Goal: Task Accomplishment & Management: Use online tool/utility

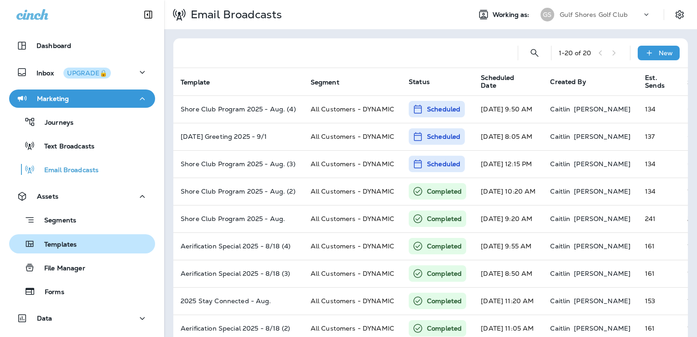
click at [71, 245] on p "Templates" at bounding box center [56, 244] width 42 height 9
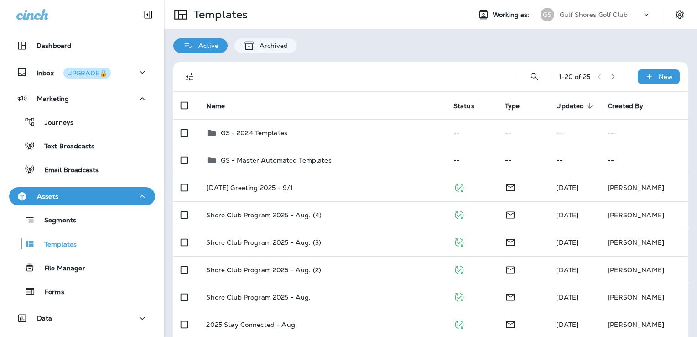
click at [595, 5] on div "Templates Working as: GS Gulf Shores Golf Club" at bounding box center [430, 14] width 533 height 29
click at [587, 16] on p "Gulf Shores Golf Club" at bounding box center [594, 14] width 68 height 7
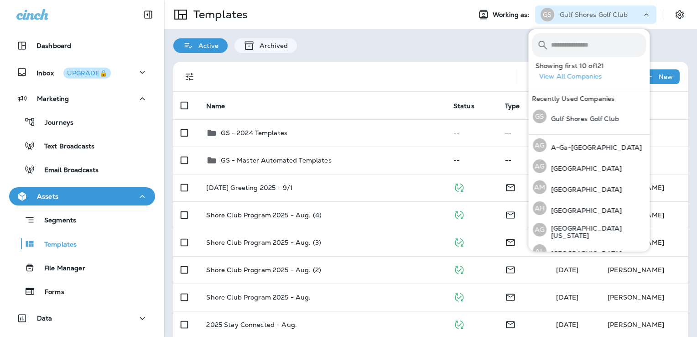
click at [571, 49] on input "text" at bounding box center [598, 45] width 95 height 24
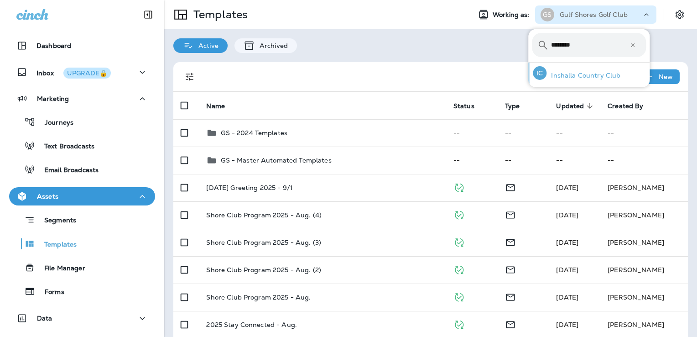
type input "********"
click at [576, 74] on p "Inshalla Country Club" at bounding box center [583, 75] width 74 height 7
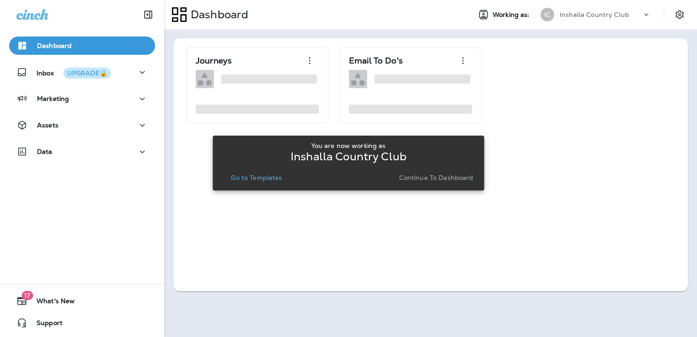
click at [261, 175] on p "Go to Templates" at bounding box center [256, 177] width 51 height 7
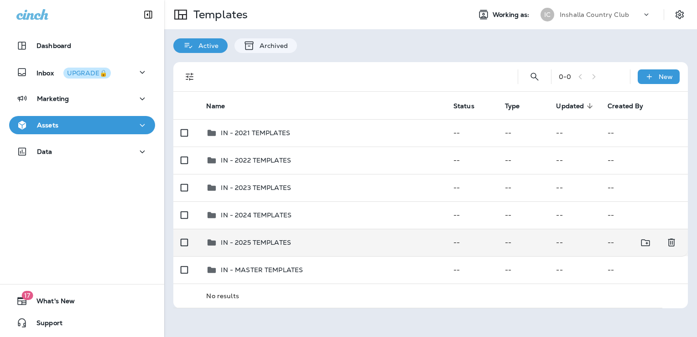
click at [332, 244] on div "IN - 2025 TEMPLATES" at bounding box center [322, 242] width 232 height 11
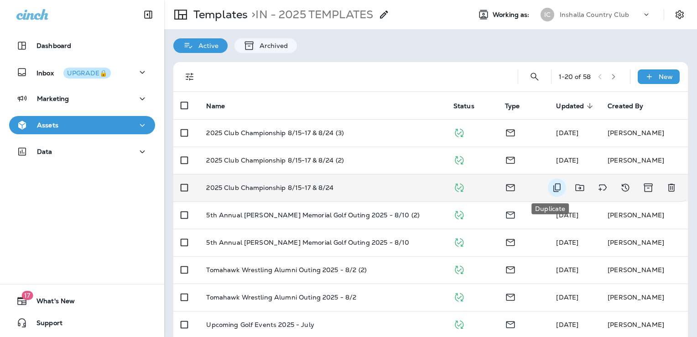
click at [551, 184] on icon "Duplicate" at bounding box center [556, 187] width 11 height 11
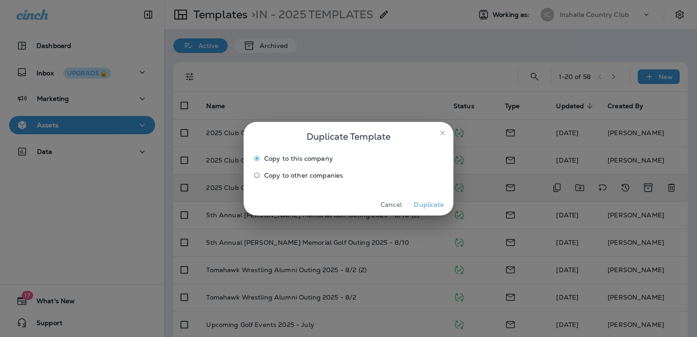
click at [417, 200] on button "Duplicate" at bounding box center [429, 204] width 34 height 14
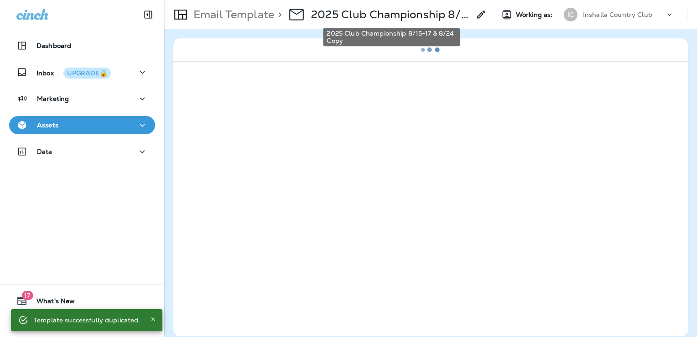
click at [398, 18] on p "2025 Club Championship 8/15-17 & 8/24 Copy" at bounding box center [390, 15] width 159 height 14
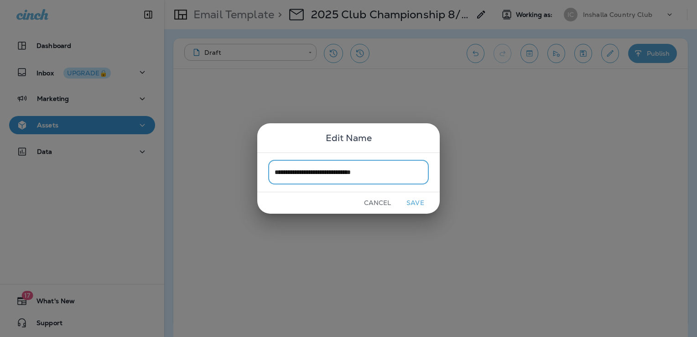
type input "**********"
click at [413, 200] on button "Save" at bounding box center [415, 203] width 34 height 14
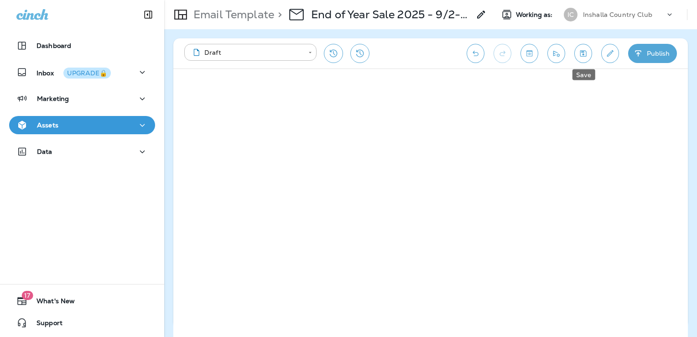
click at [577, 57] on button "Save" at bounding box center [583, 53] width 18 height 19
click at [606, 55] on icon "Edit details" at bounding box center [610, 53] width 10 height 9
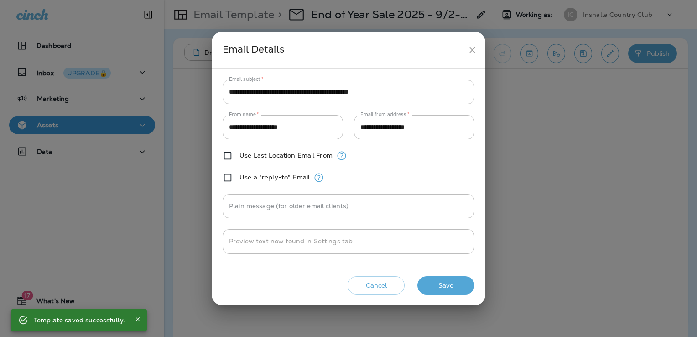
click at [330, 97] on input "**********" at bounding box center [349, 92] width 252 height 24
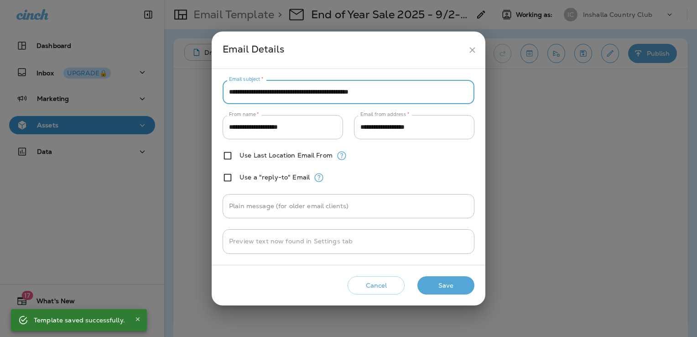
click at [330, 97] on input "**********" at bounding box center [349, 92] width 252 height 24
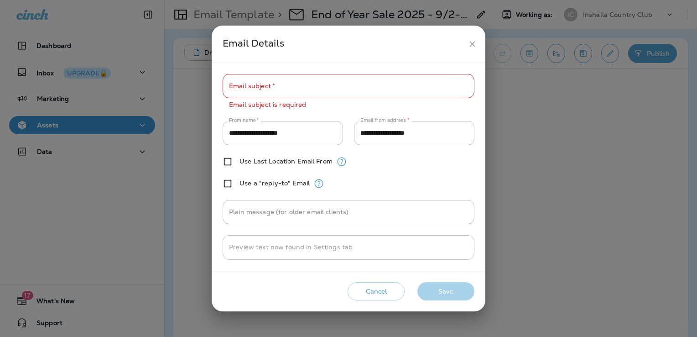
click at [327, 91] on input "Email subject   *" at bounding box center [349, 86] width 252 height 24
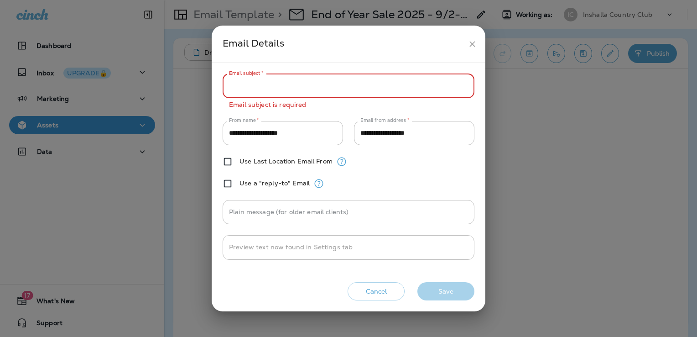
paste input "**********"
type input "**********"
click at [452, 258] on div "**********" at bounding box center [349, 167] width 274 height 208
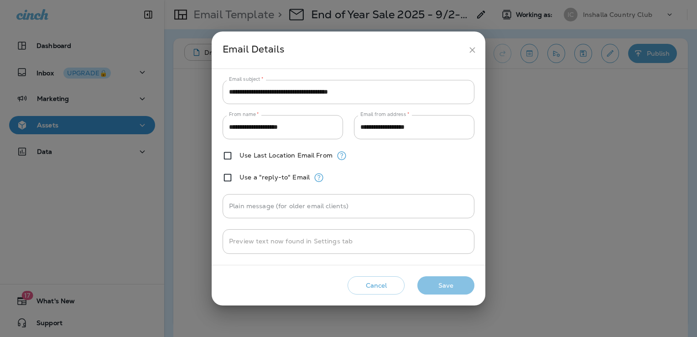
click at [450, 282] on button "Save" at bounding box center [445, 285] width 57 height 19
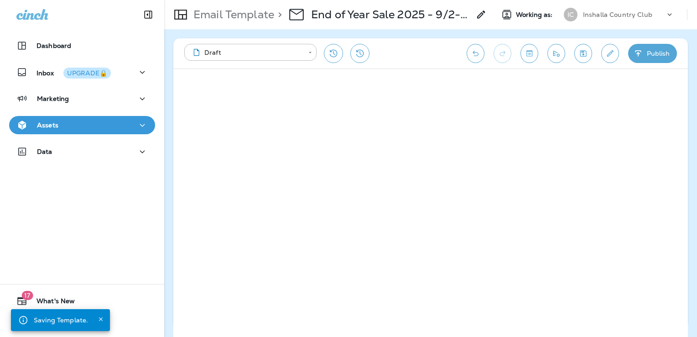
click at [584, 52] on icon "Save" at bounding box center [583, 53] width 6 height 6
click at [561, 54] on icon "Send test email" at bounding box center [556, 53] width 10 height 9
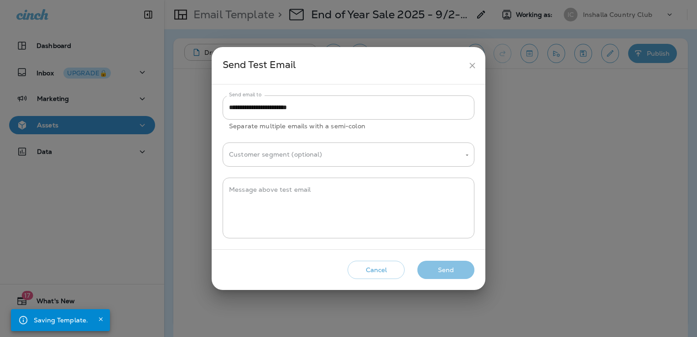
click at [460, 269] on button "Send" at bounding box center [445, 269] width 57 height 19
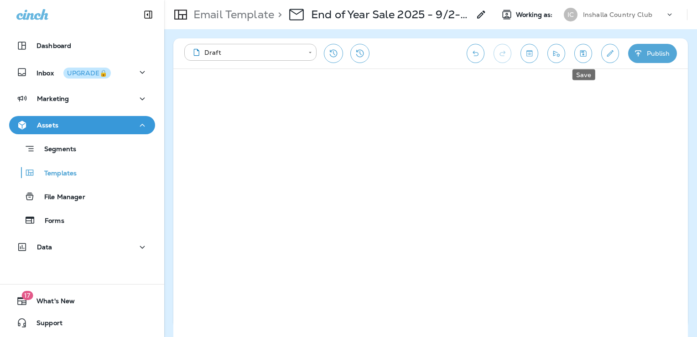
click at [580, 53] on icon "Save" at bounding box center [583, 53] width 6 height 6
click at [556, 56] on icon "Send test email" at bounding box center [556, 53] width 10 height 9
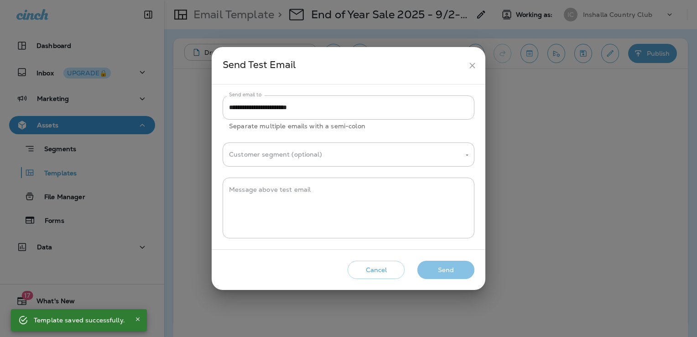
click at [443, 265] on button "Send" at bounding box center [445, 269] width 57 height 19
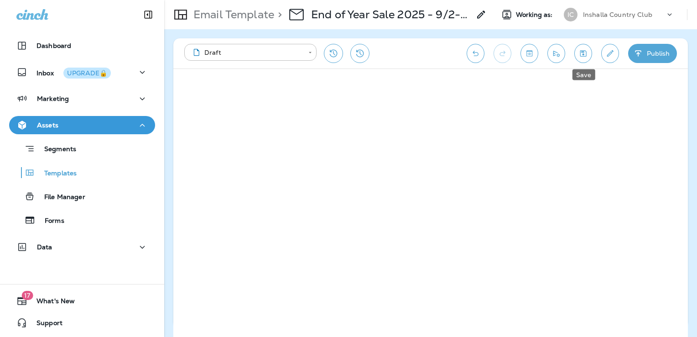
click at [582, 56] on icon "Save" at bounding box center [583, 53] width 10 height 9
click at [587, 57] on icon "Save" at bounding box center [583, 53] width 10 height 9
click at [586, 59] on button "Save" at bounding box center [583, 53] width 18 height 19
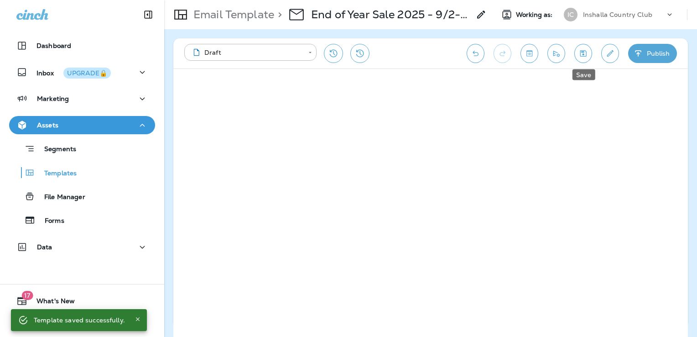
click at [579, 53] on icon "Save" at bounding box center [583, 53] width 10 height 9
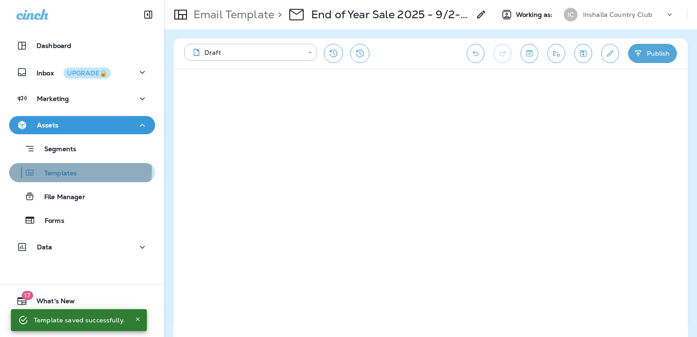
click at [62, 170] on p "Templates" at bounding box center [56, 173] width 42 height 9
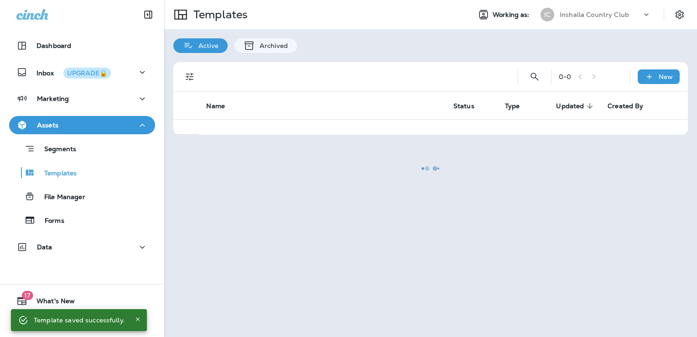
click at [595, 14] on div at bounding box center [430, 168] width 531 height 335
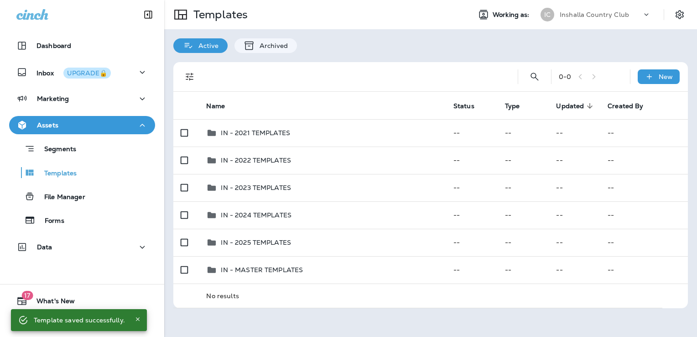
click at [595, 14] on p "Inshalla Country Club" at bounding box center [594, 14] width 69 height 7
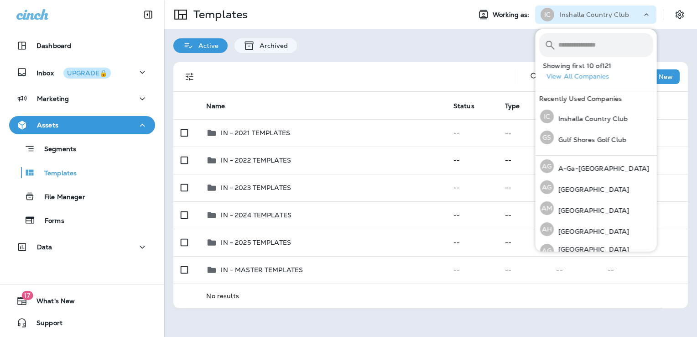
click at [582, 41] on input "text" at bounding box center [605, 45] width 95 height 24
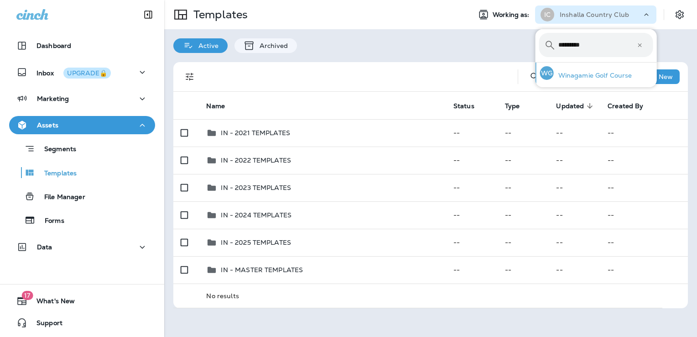
type input "*********"
click at [600, 67] on div "WG Winagamie Golf Course" at bounding box center [585, 72] width 99 height 21
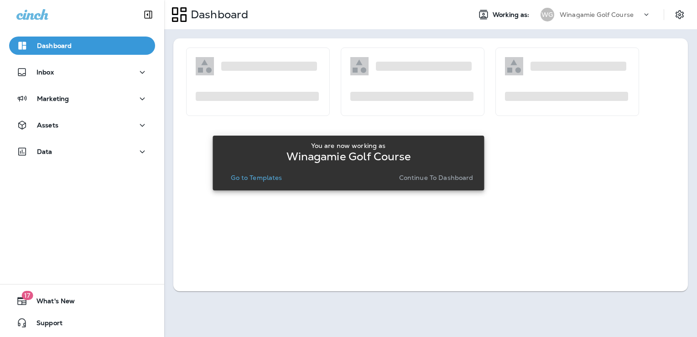
click at [268, 178] on p "Go to Templates" at bounding box center [256, 177] width 51 height 7
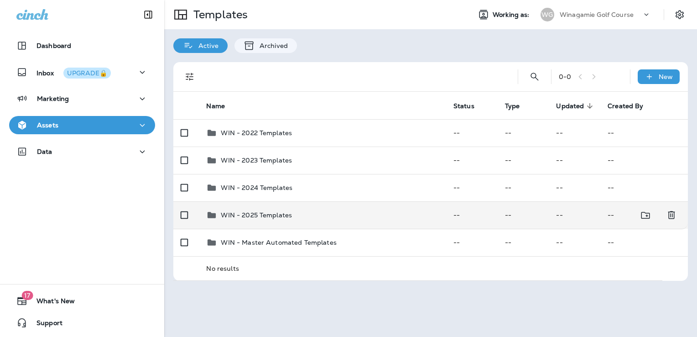
click at [334, 222] on td "WIN - 2025 Templates" at bounding box center [322, 214] width 247 height 27
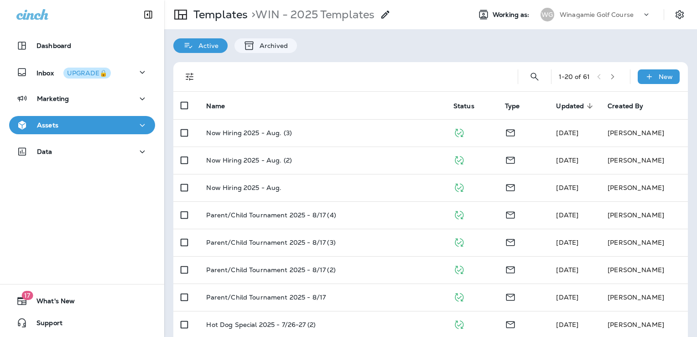
click at [84, 127] on div "Assets" at bounding box center [81, 124] width 131 height 11
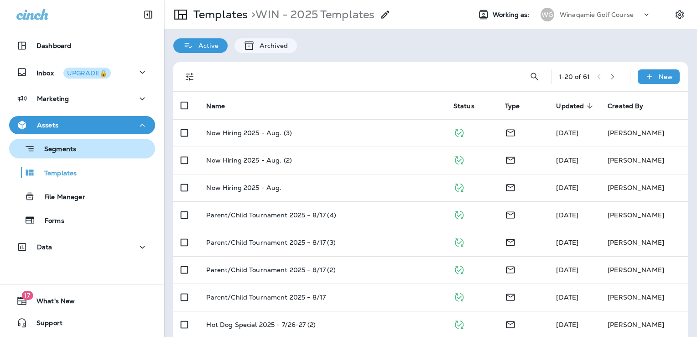
click at [78, 149] on div "Segments" at bounding box center [82, 148] width 139 height 14
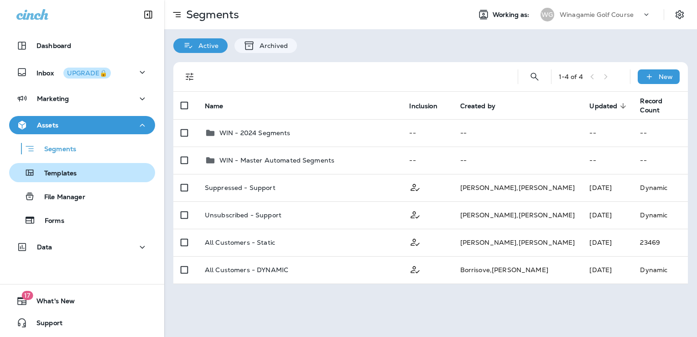
click at [73, 178] on div "Templates" at bounding box center [45, 173] width 64 height 14
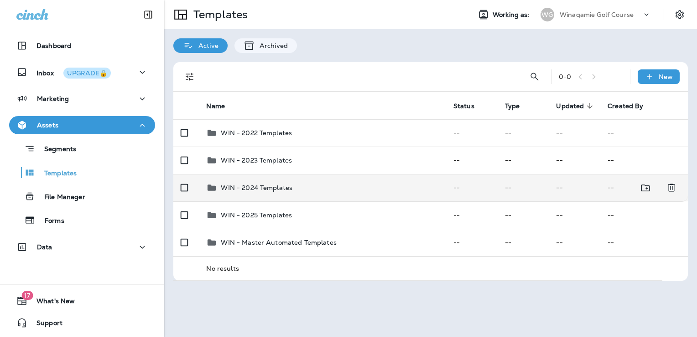
click at [301, 185] on div "WIN - 2024 Templates" at bounding box center [322, 187] width 232 height 11
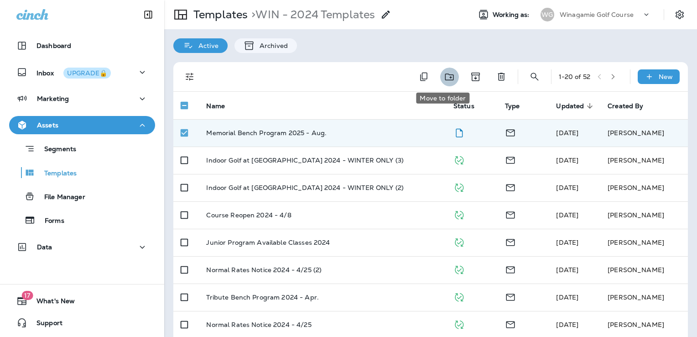
click at [441, 83] on button "Move to folder" at bounding box center [449, 77] width 19 height 19
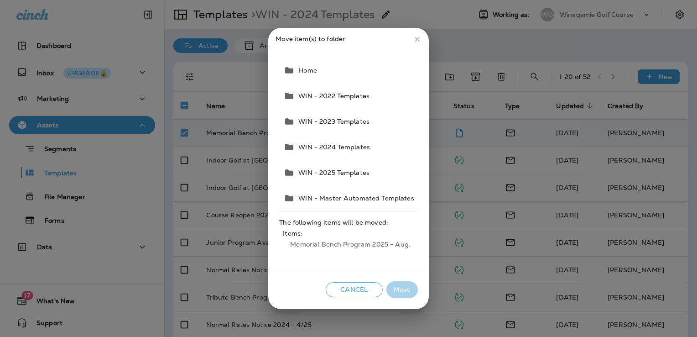
click at [343, 172] on span "WIN - 2025 Templates" at bounding box center [332, 172] width 75 height 7
click at [402, 287] on button "Move" at bounding box center [401, 289] width 31 height 17
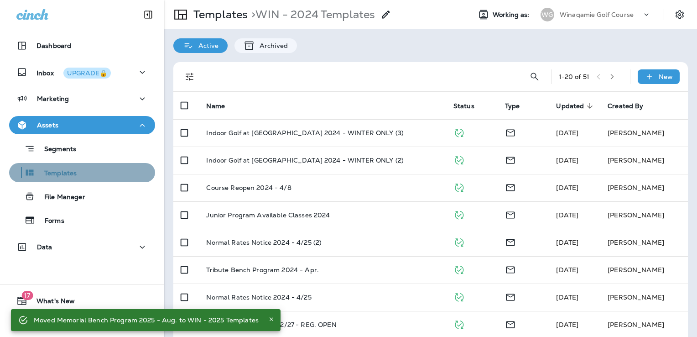
click at [93, 172] on div "Templates" at bounding box center [82, 173] width 139 height 14
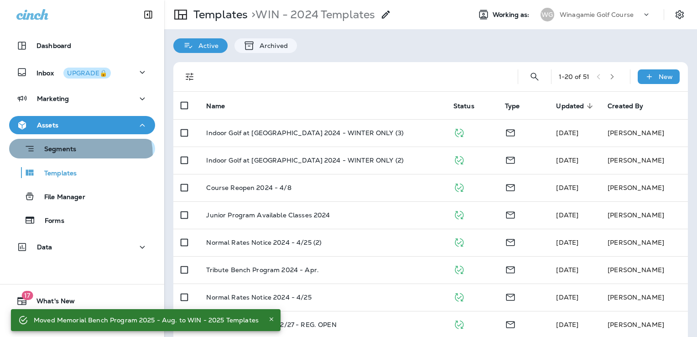
click at [68, 156] on button "Segments" at bounding box center [82, 149] width 146 height 20
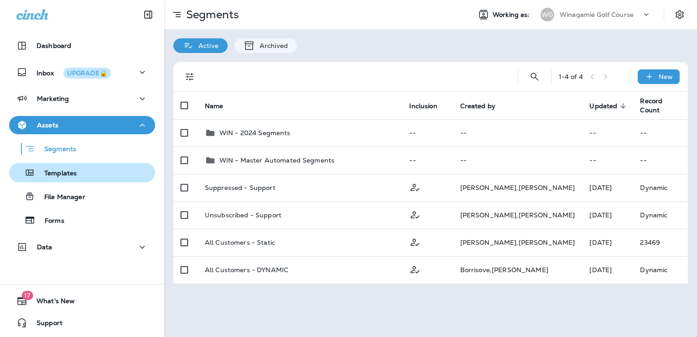
click at [73, 174] on p "Templates" at bounding box center [56, 173] width 42 height 9
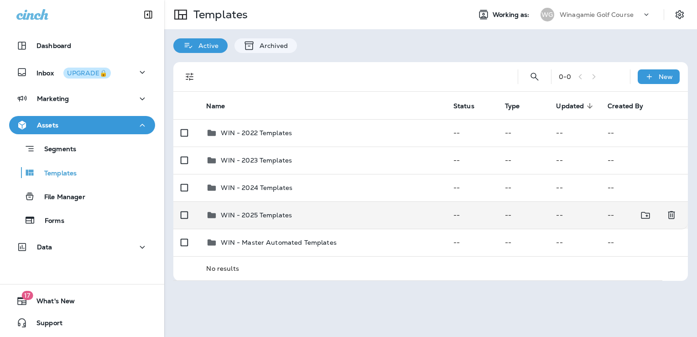
click at [341, 216] on div "WIN - 2025 Templates" at bounding box center [322, 214] width 232 height 11
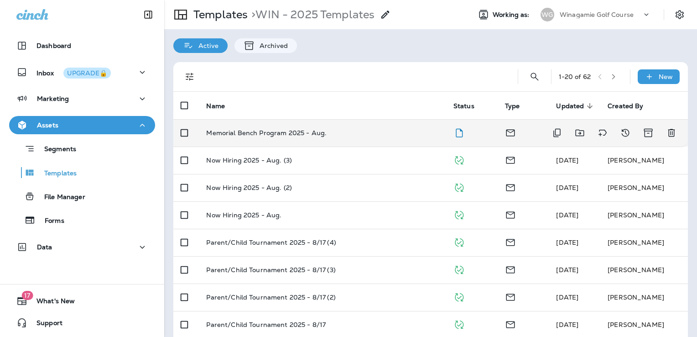
click at [350, 132] on div "Memorial Bench Program 2025 - Aug." at bounding box center [322, 132] width 232 height 7
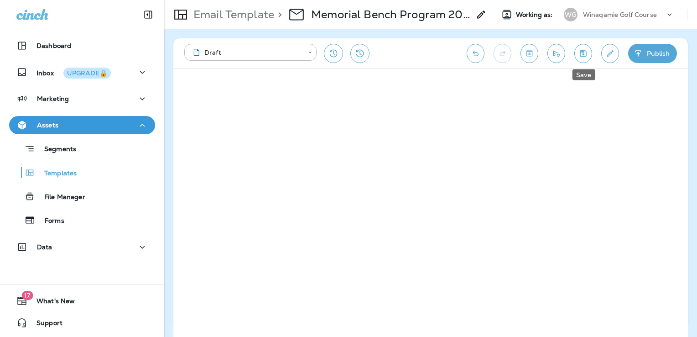
click at [584, 59] on button "Save" at bounding box center [583, 53] width 18 height 19
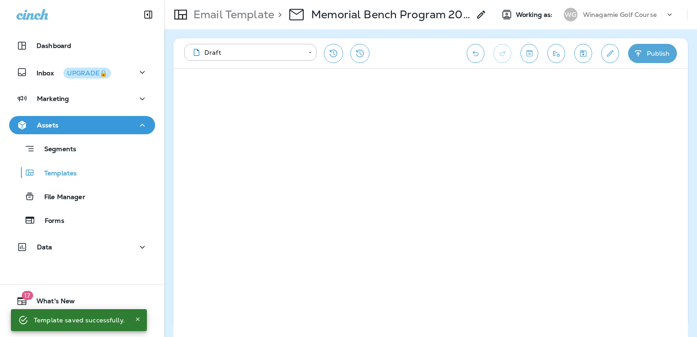
click at [606, 52] on icon "Edit details" at bounding box center [610, 53] width 10 height 9
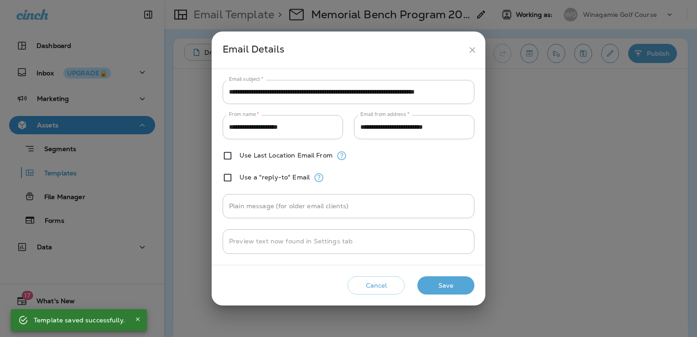
click at [467, 49] on icon "close" at bounding box center [472, 50] width 10 height 10
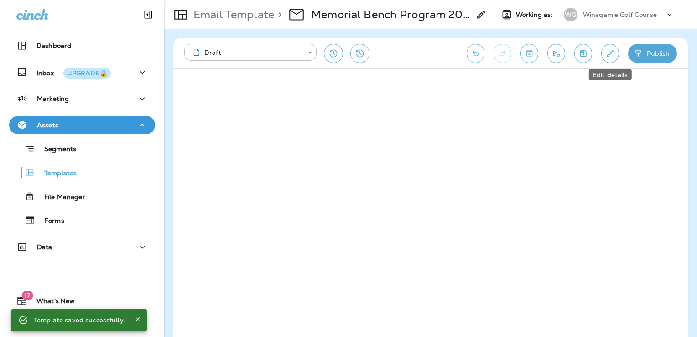
click at [605, 52] on icon "Edit details" at bounding box center [610, 53] width 10 height 9
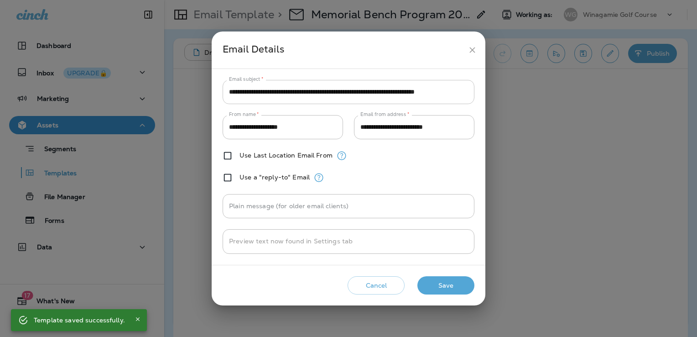
click at [379, 86] on input "**********" at bounding box center [349, 92] width 252 height 24
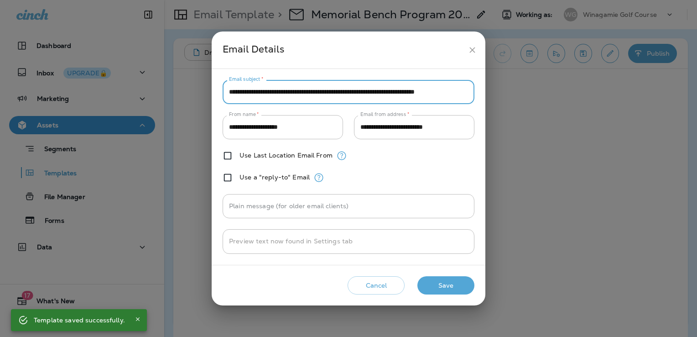
click at [454, 279] on button "Save" at bounding box center [445, 285] width 57 height 19
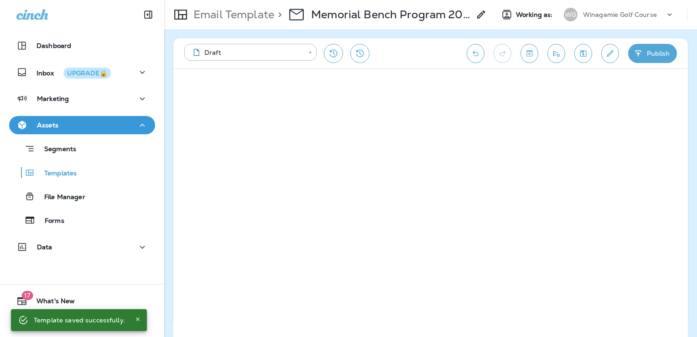
click at [585, 54] on icon "Save" at bounding box center [583, 53] width 10 height 9
click at [645, 52] on button "Publish" at bounding box center [652, 53] width 49 height 19
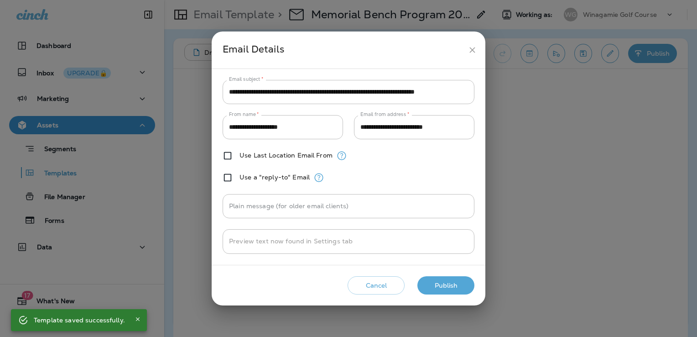
click at [447, 282] on button "Publish" at bounding box center [445, 285] width 57 height 19
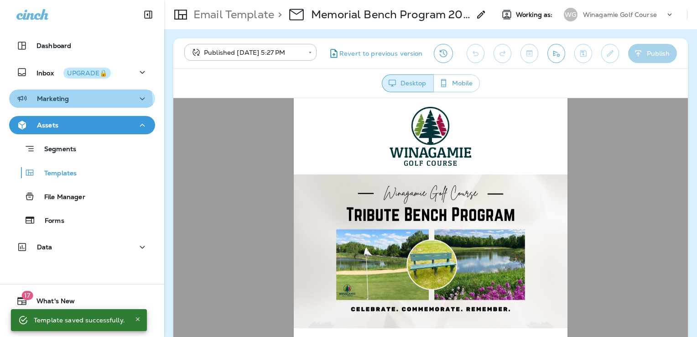
click at [78, 105] on button "Marketing" at bounding box center [82, 98] width 146 height 18
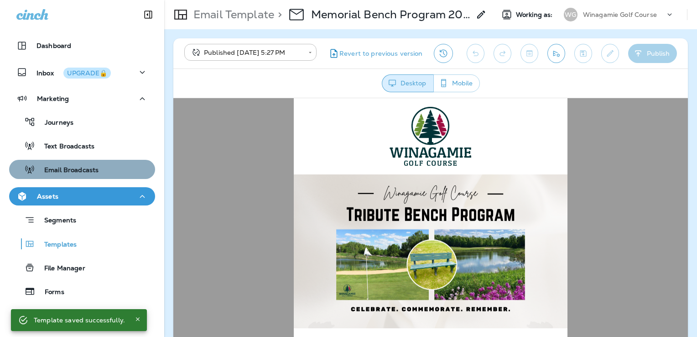
click at [83, 164] on div "Email Broadcasts" at bounding box center [56, 169] width 86 height 14
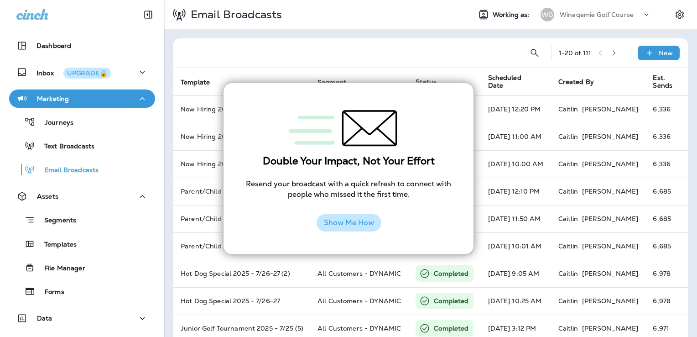
click at [363, 223] on button "Show Me How" at bounding box center [349, 222] width 65 height 17
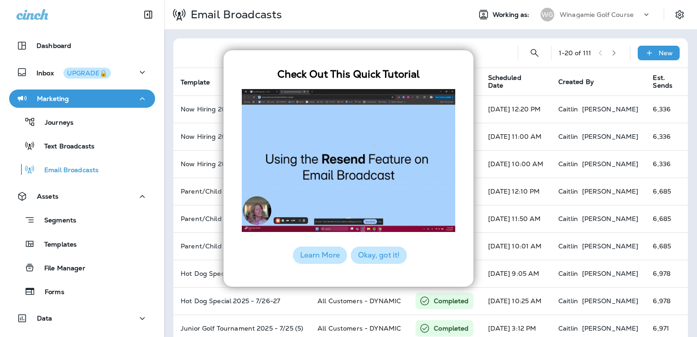
click at [378, 256] on button "Okay, got it!" at bounding box center [379, 254] width 56 height 17
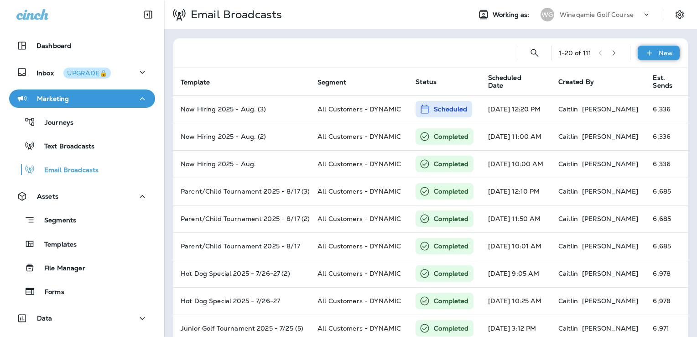
click at [638, 51] on div "New" at bounding box center [659, 53] width 42 height 15
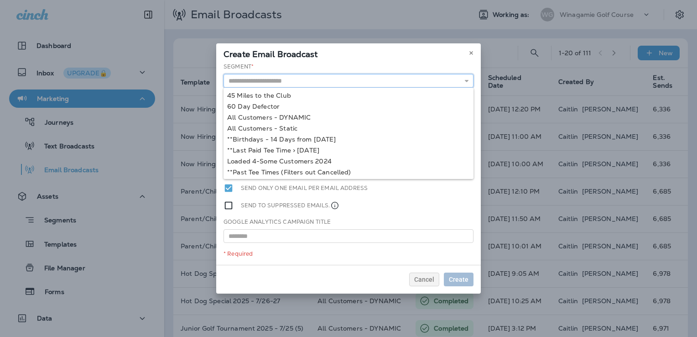
click at [290, 79] on input "text" at bounding box center [348, 81] width 250 height 14
type input "**********"
click at [291, 115] on div "**********" at bounding box center [348, 163] width 265 height 202
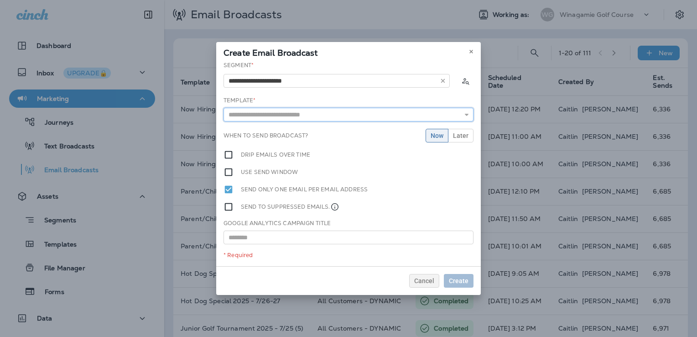
click at [291, 115] on input "text" at bounding box center [348, 115] width 250 height 14
type input "**********"
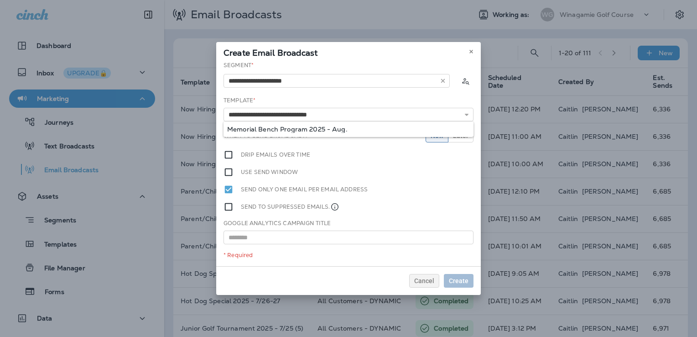
click at [292, 127] on div "**********" at bounding box center [348, 163] width 265 height 205
click at [458, 136] on span "Later" at bounding box center [461, 135] width 16 height 6
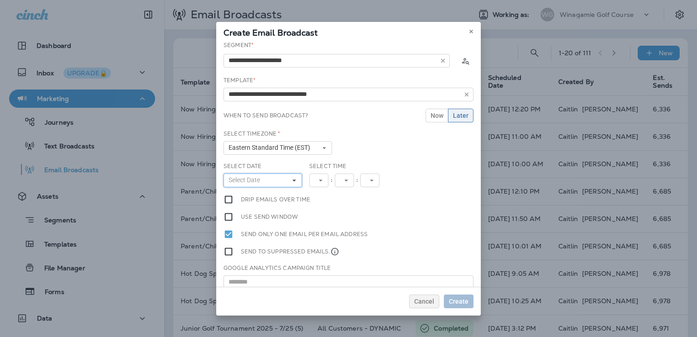
click at [279, 178] on button "Select Date" at bounding box center [262, 180] width 78 height 14
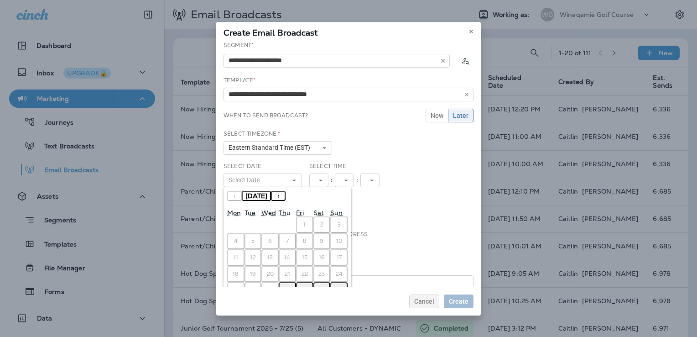
click at [306, 282] on button "29" at bounding box center [304, 290] width 17 height 16
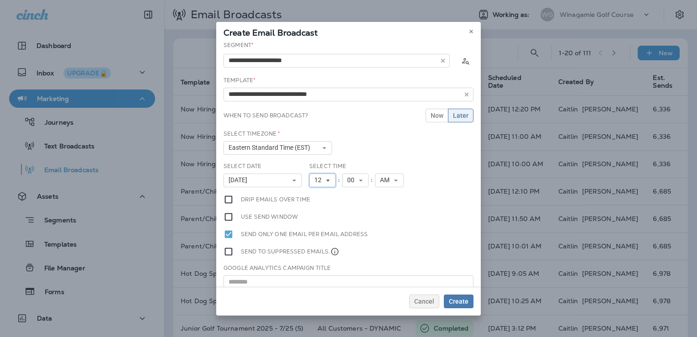
click at [325, 177] on icon at bounding box center [327, 179] width 5 height 5
click at [317, 281] on link "10" at bounding box center [322, 285] width 26 height 11
click at [296, 94] on input "**********" at bounding box center [348, 95] width 250 height 14
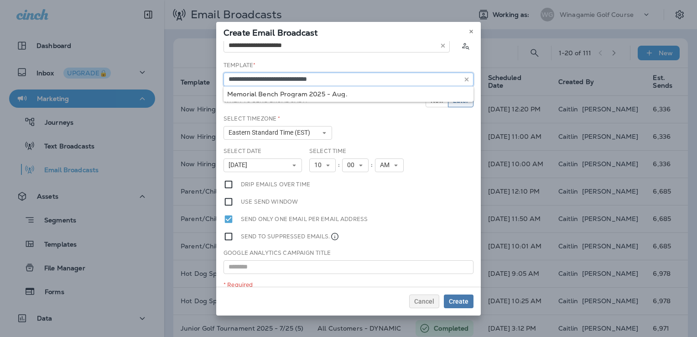
scroll to position [24, 0]
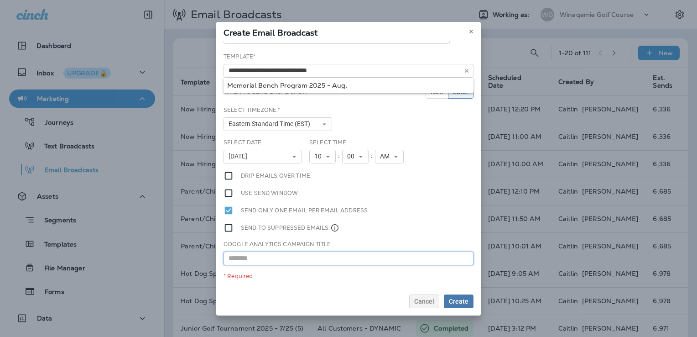
click at [320, 253] on input "text" at bounding box center [348, 258] width 250 height 14
paste input "**********"
type input "**********"
click at [461, 300] on span "Create" at bounding box center [459, 301] width 20 height 6
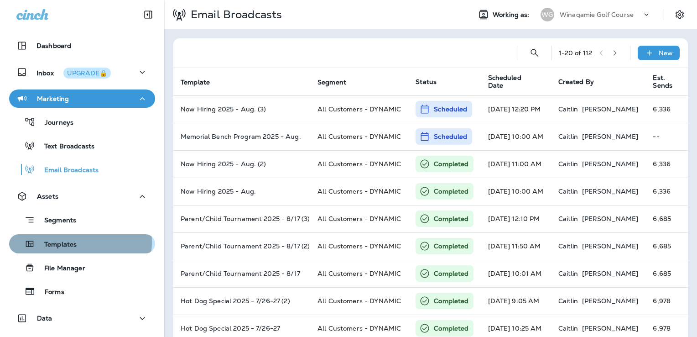
click at [78, 242] on div "Templates" at bounding box center [82, 244] width 139 height 14
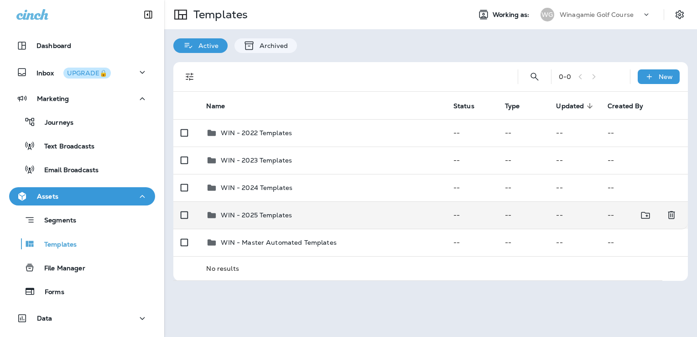
click at [332, 216] on div "WIN - 2025 Templates" at bounding box center [322, 214] width 232 height 11
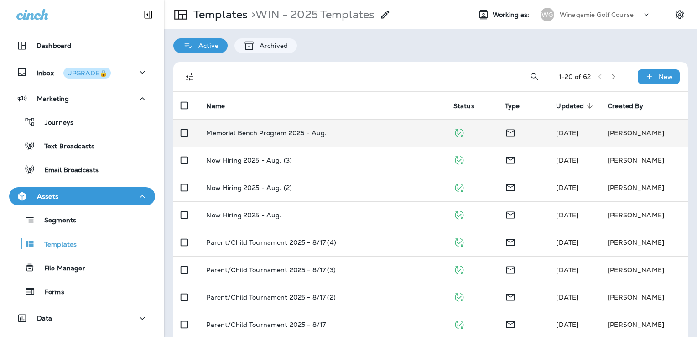
click at [362, 133] on div "Memorial Bench Program 2025 - Aug." at bounding box center [322, 132] width 232 height 7
